Goal: Entertainment & Leisure: Consume media (video, audio)

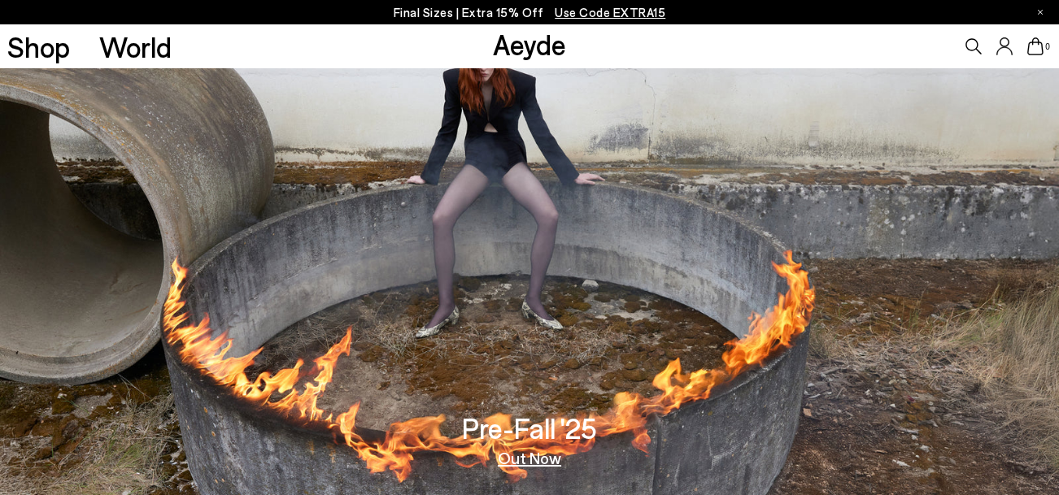
scroll to position [2338, 0]
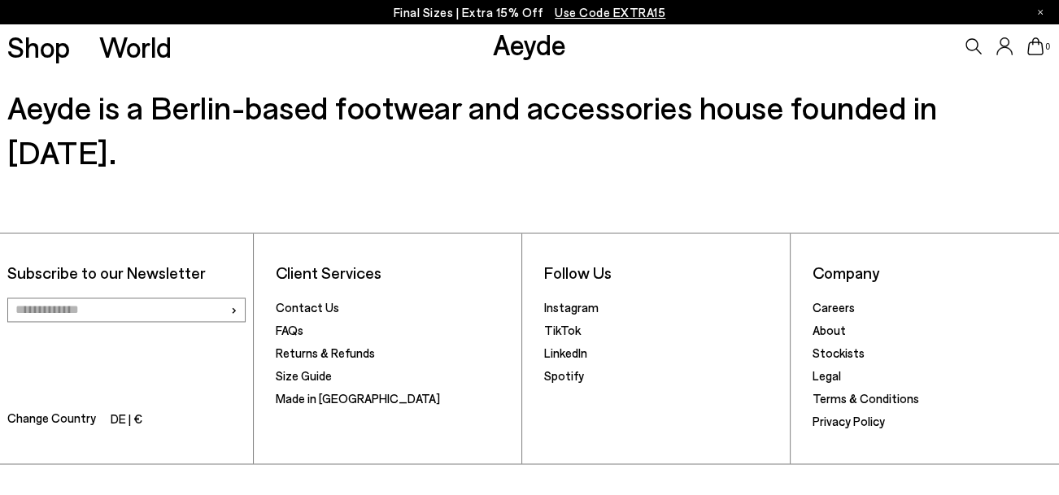
click at [520, 47] on link "Aeyde" at bounding box center [529, 44] width 73 height 34
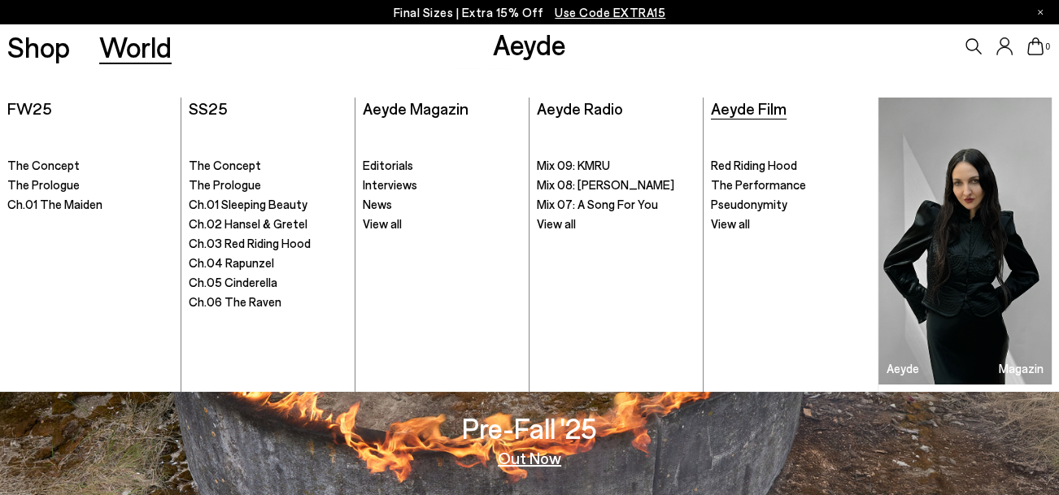
click at [760, 115] on span "Aeyde Film" at bounding box center [749, 108] width 76 height 20
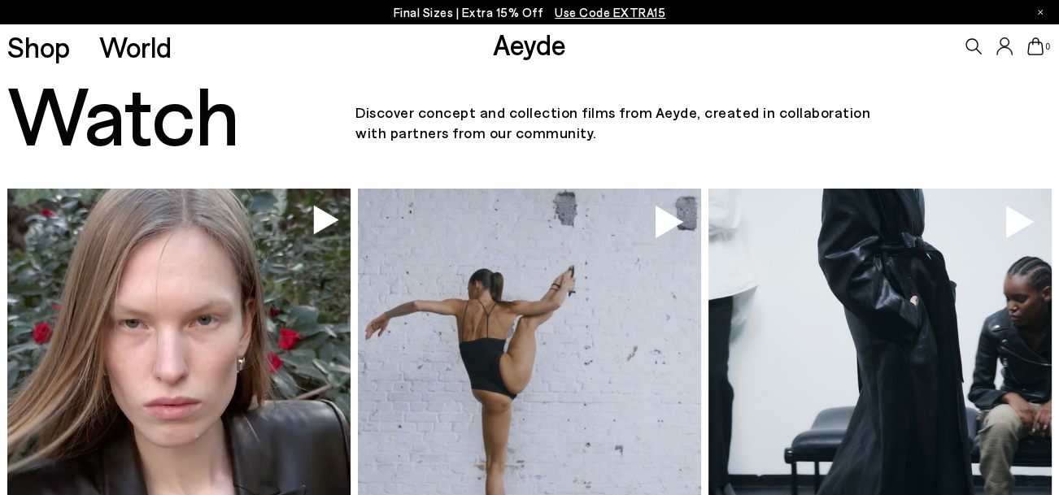
click at [534, 43] on link "Aeyde" at bounding box center [529, 44] width 73 height 34
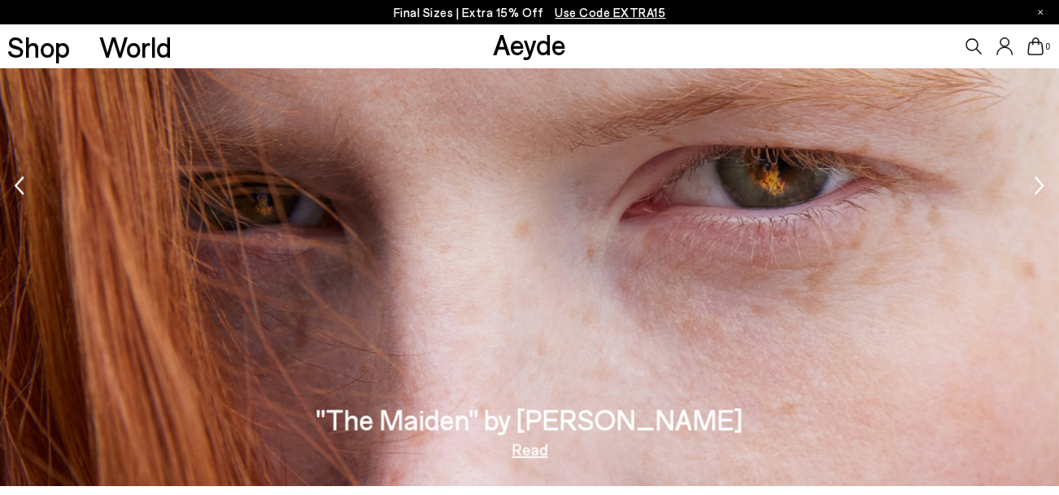
scroll to position [1860, 0]
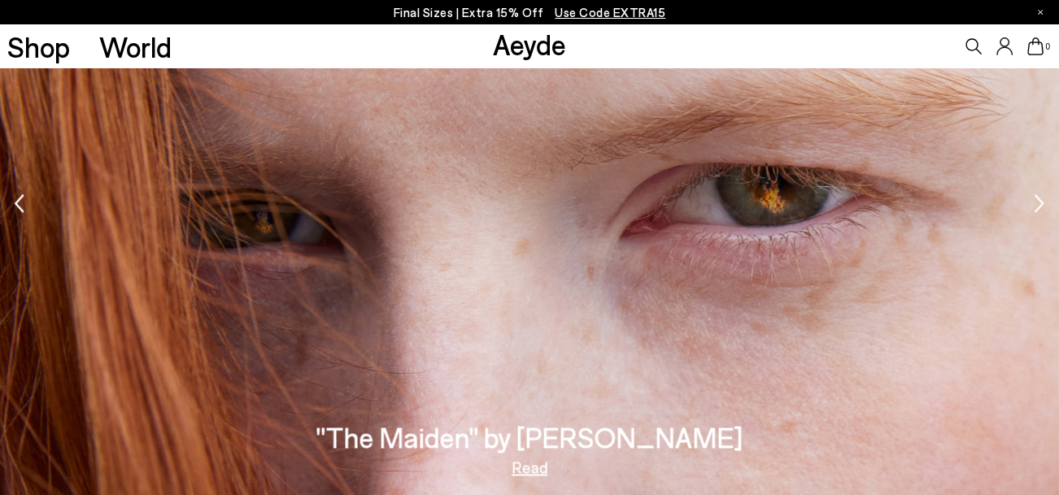
click at [1033, 207] on img "1 / 2" at bounding box center [529, 205] width 1059 height 595
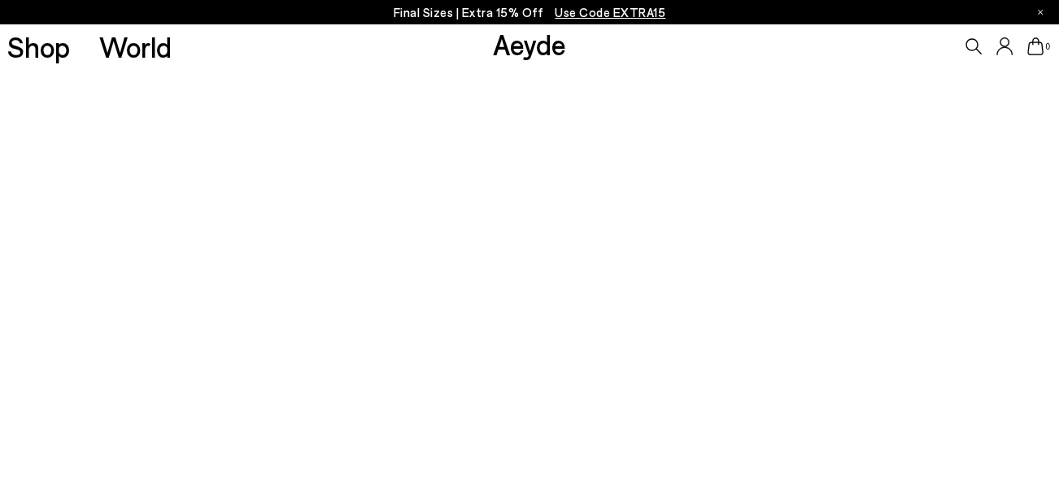
click at [1033, 207] on video "2 / 2" at bounding box center [529, 205] width 1059 height 595
